Goal: Task Accomplishment & Management: Manage account settings

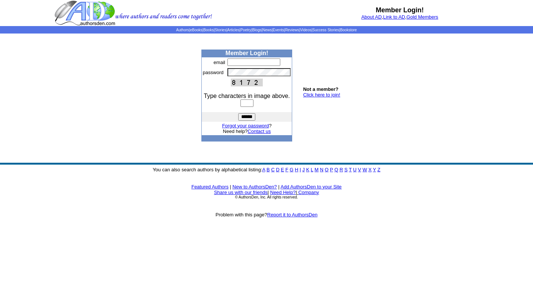
type input "**********"
click at [251, 104] on input "text" at bounding box center [247, 102] width 13 height 7
type input "****"
click at [238, 113] on input "******" at bounding box center [246, 116] width 17 height 7
